Goal: Information Seeking & Learning: Find specific fact

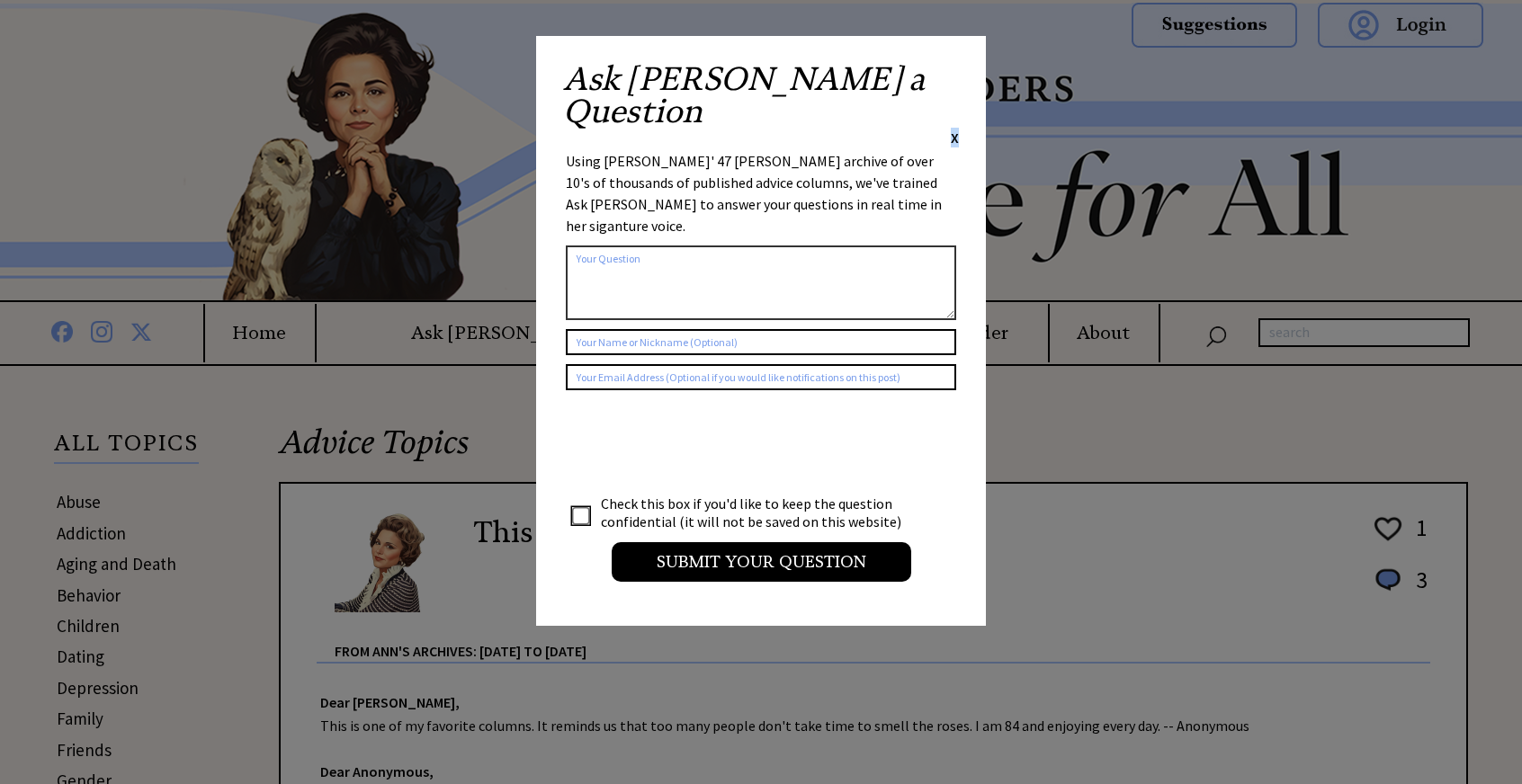
click at [955, 128] on span "X" at bounding box center [955, 137] width 8 height 18
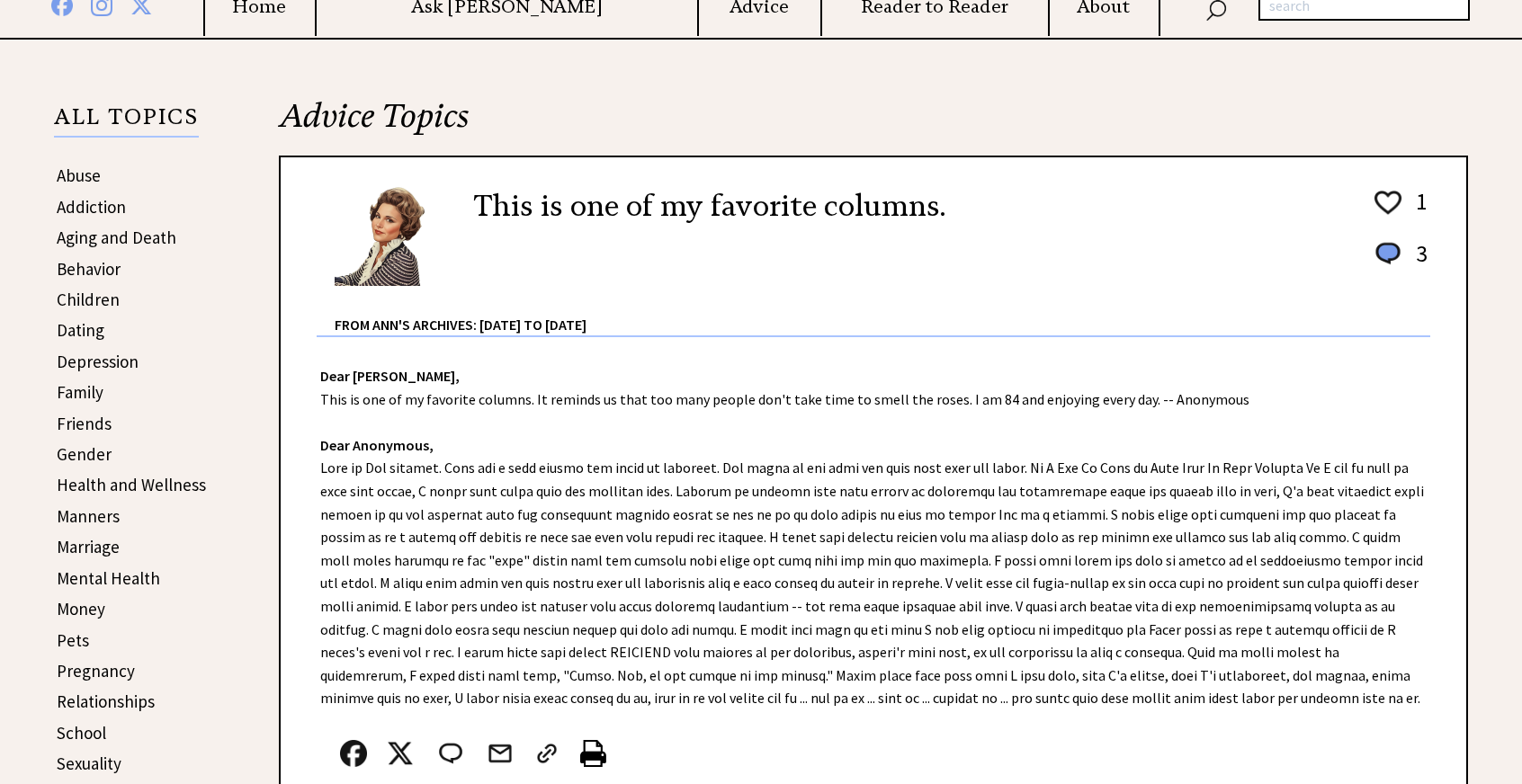
scroll to position [367, 0]
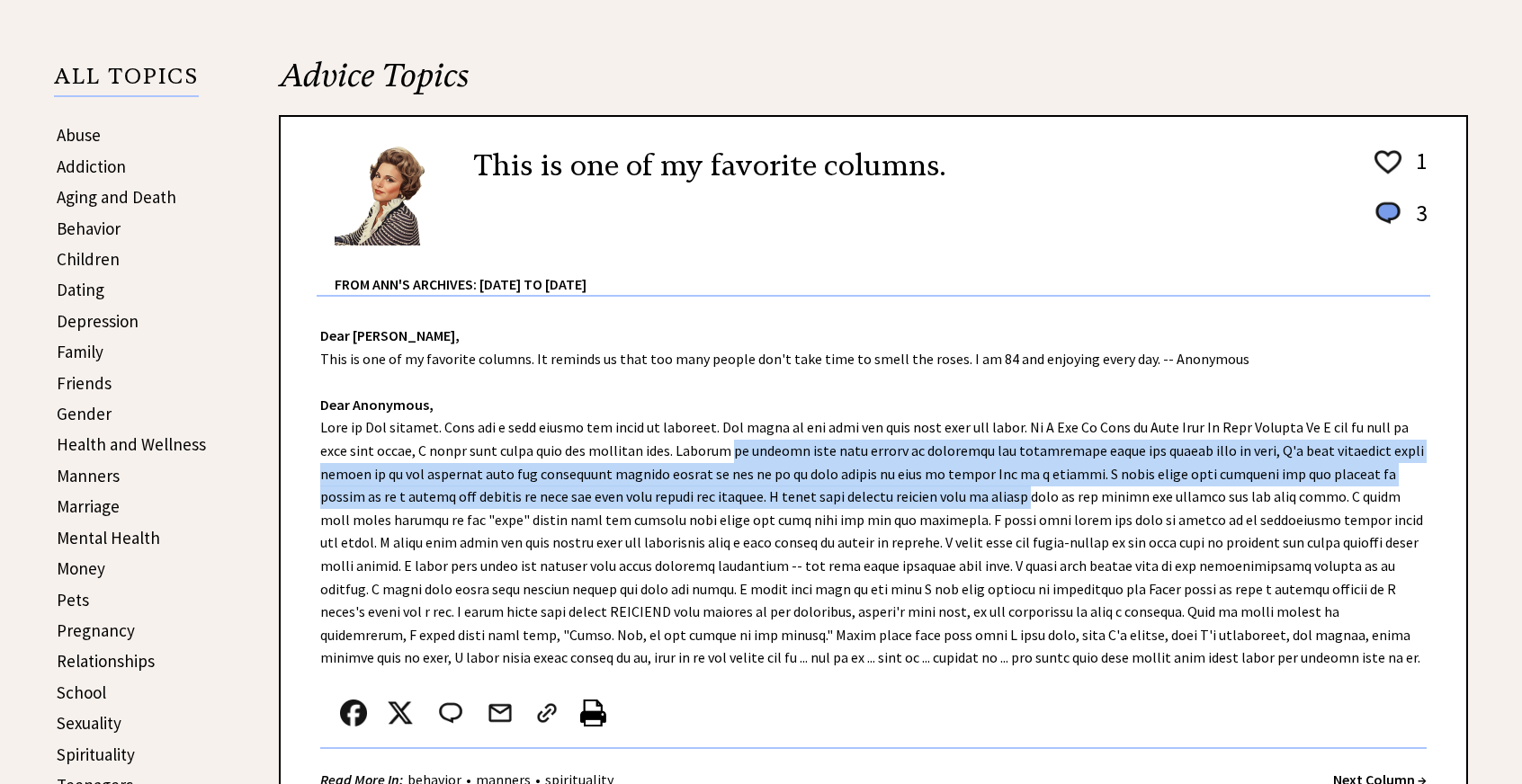
drag, startPoint x: 659, startPoint y: 464, endPoint x: 951, endPoint y: 492, distance: 293.3
click at [950, 488] on div "Dear [PERSON_NAME], This is one of my favorite columns. It reminds us that too …" at bounding box center [873, 554] width 1185 height 514
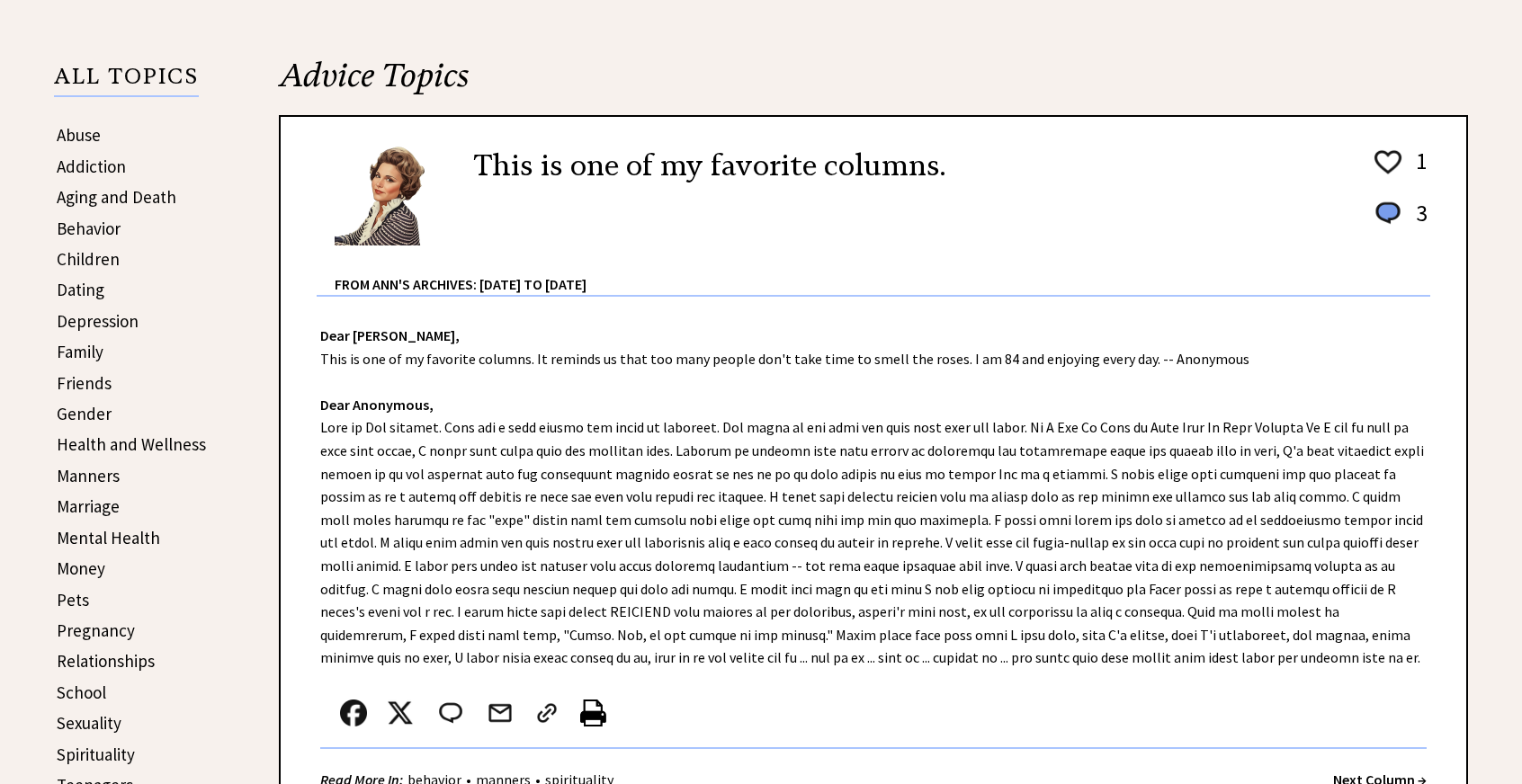
click at [955, 532] on div "Dear [PERSON_NAME], This is one of my favorite columns. It reminds us that too …" at bounding box center [873, 554] width 1185 height 514
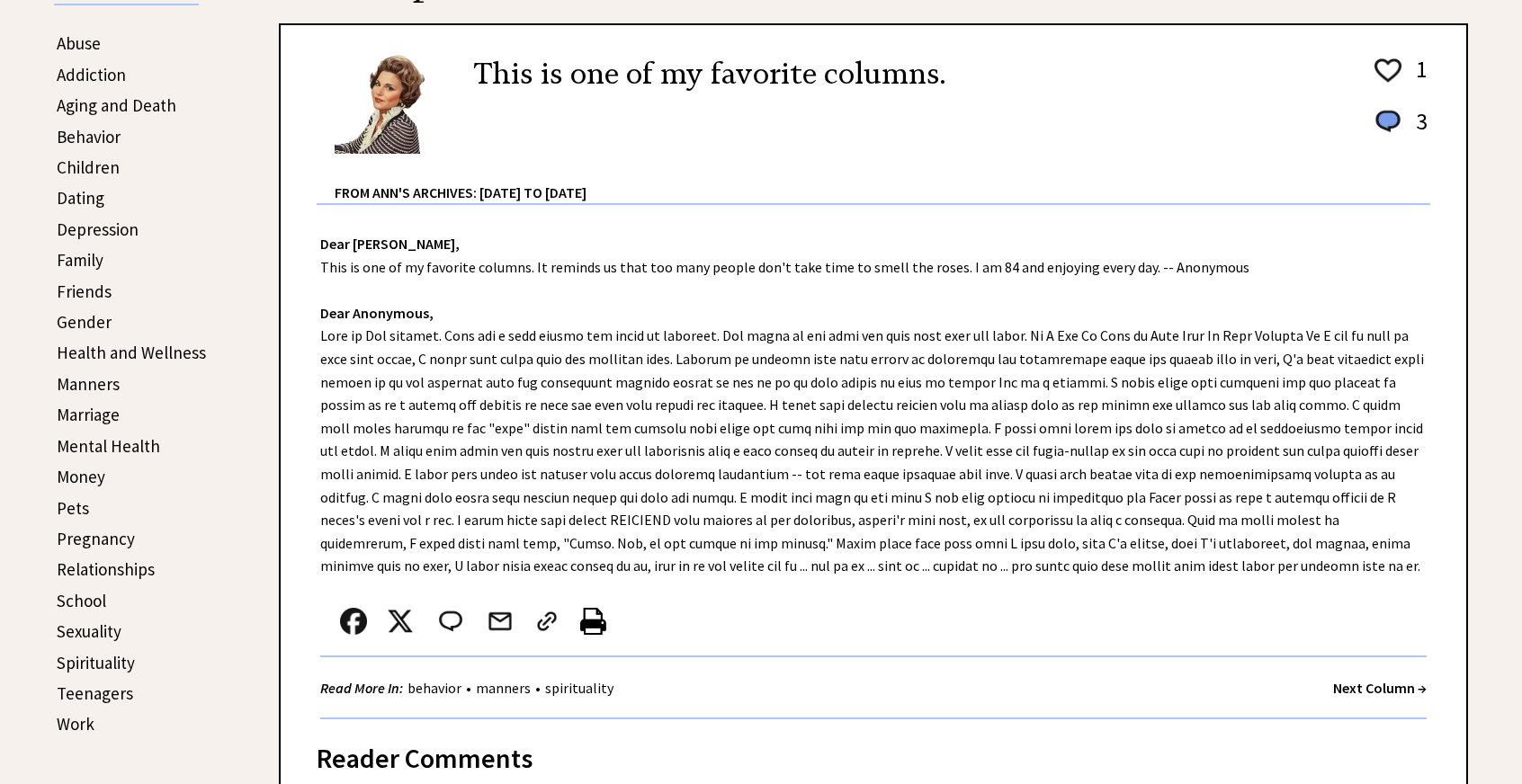
click at [116, 445] on link "Mental Health" at bounding box center [108, 446] width 103 height 21
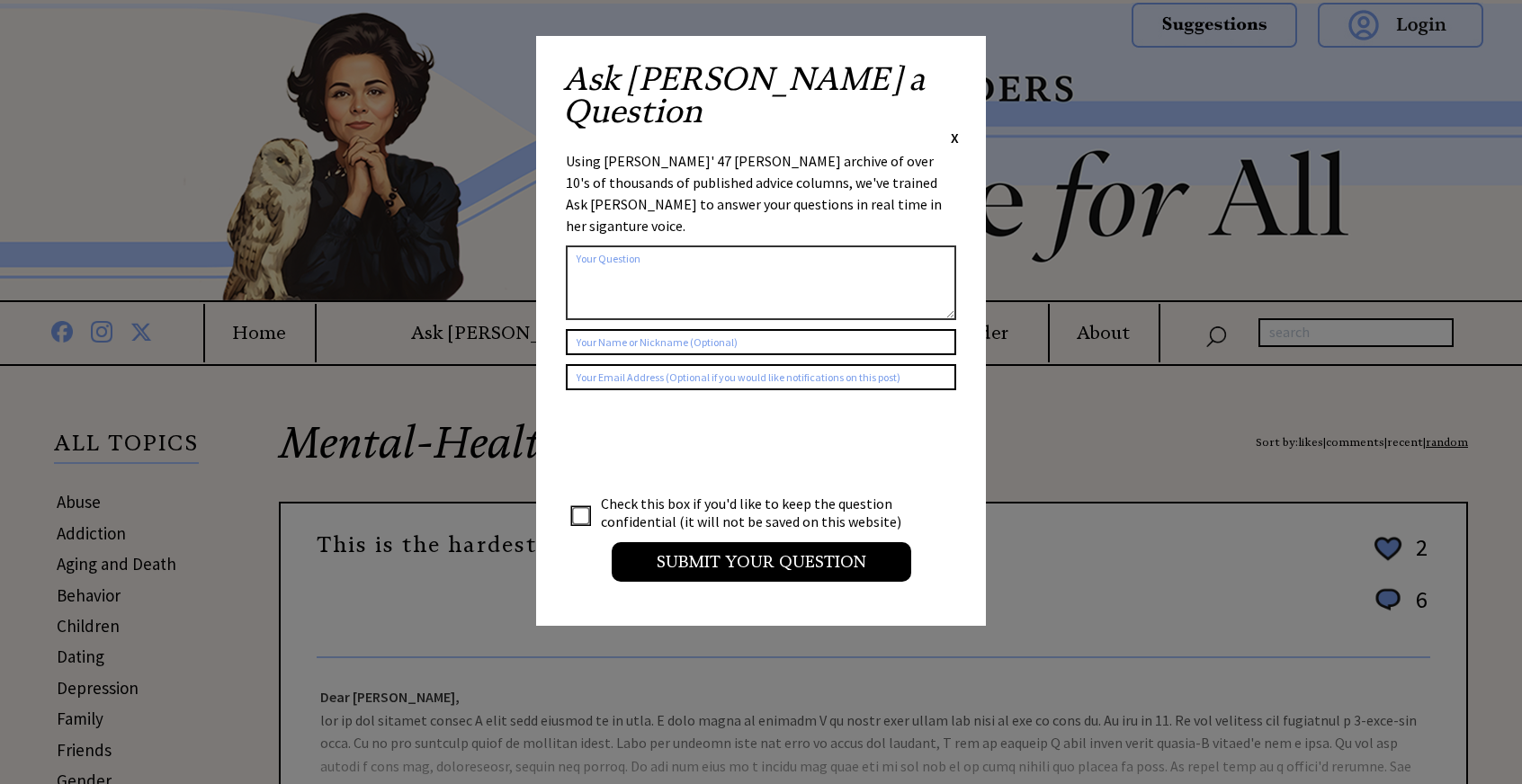
click at [952, 128] on span "X" at bounding box center [955, 137] width 8 height 18
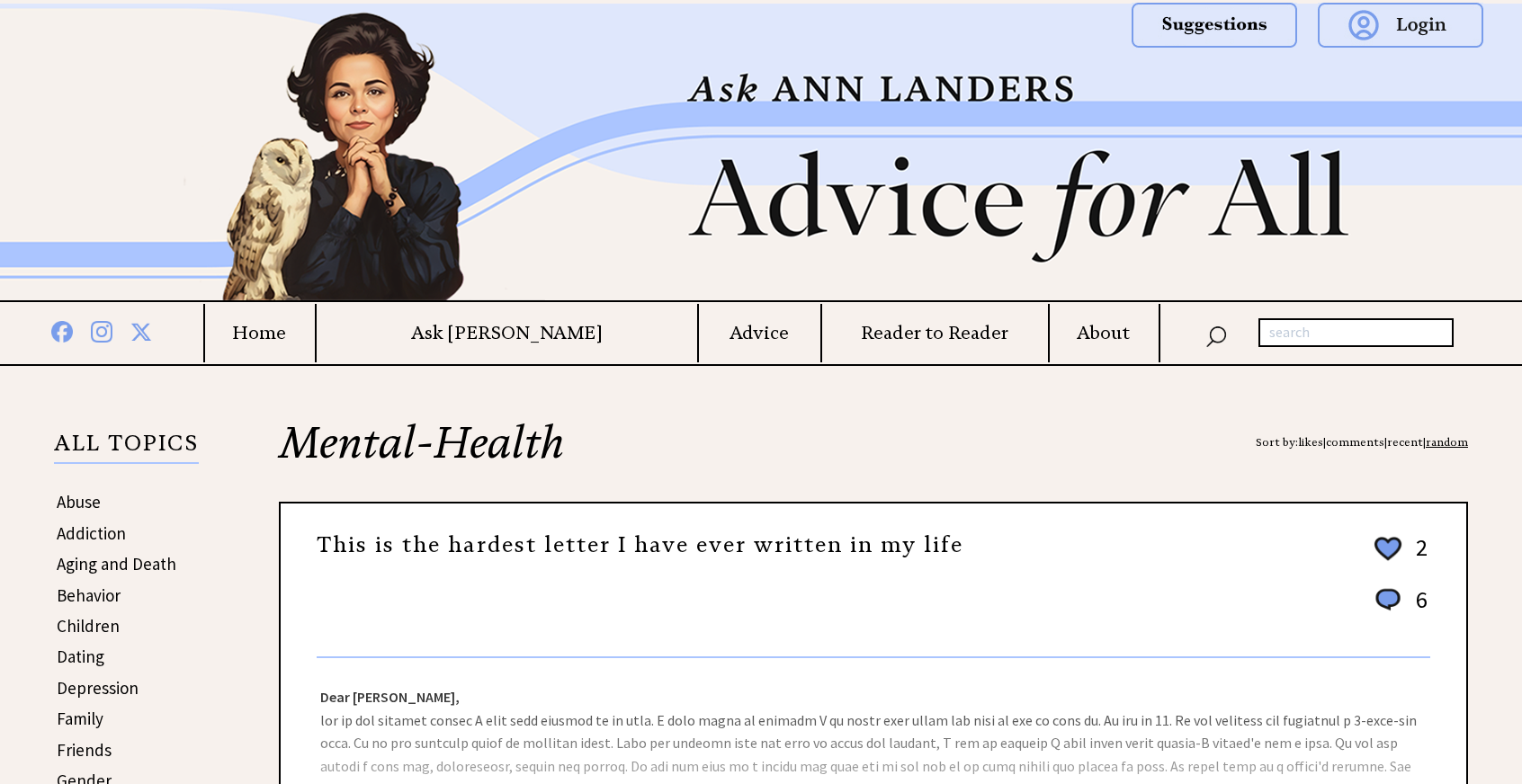
click at [1344, 327] on input "text" at bounding box center [1356, 333] width 195 height 29
type input "one body"
